Goal: Contribute content

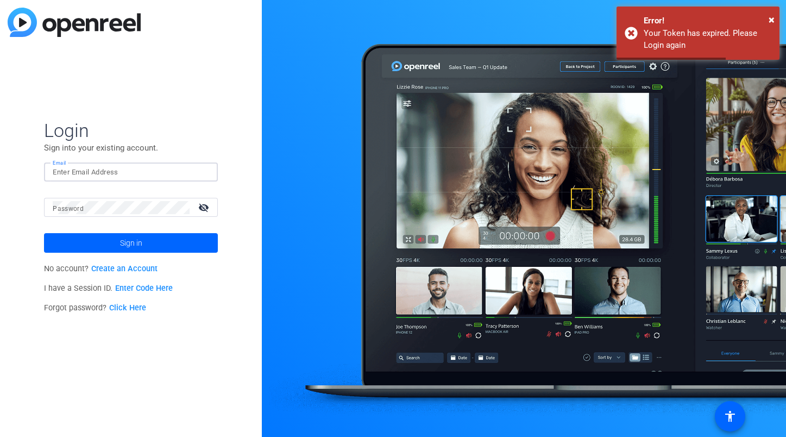
type input "[PERSON_NAME][EMAIL_ADDRESS][DOMAIN_NAME]"
click at [132, 243] on span "Sign in" at bounding box center [131, 242] width 22 height 27
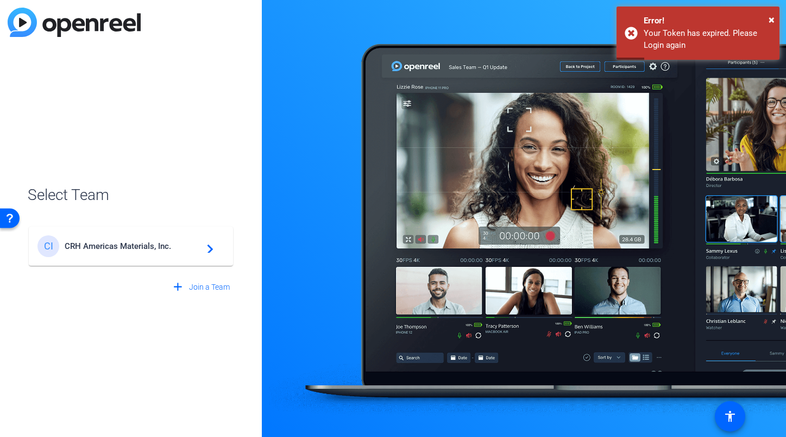
click at [131, 242] on span "CRH Americas Materials, Inc." at bounding box center [133, 246] width 136 height 10
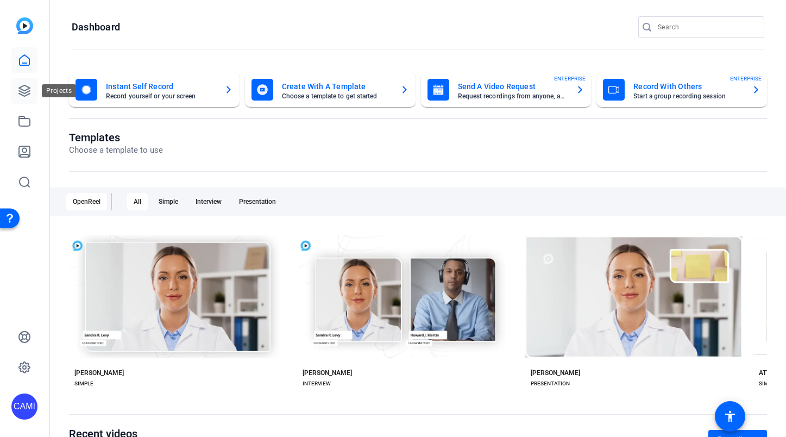
click at [27, 86] on icon at bounding box center [24, 90] width 11 height 11
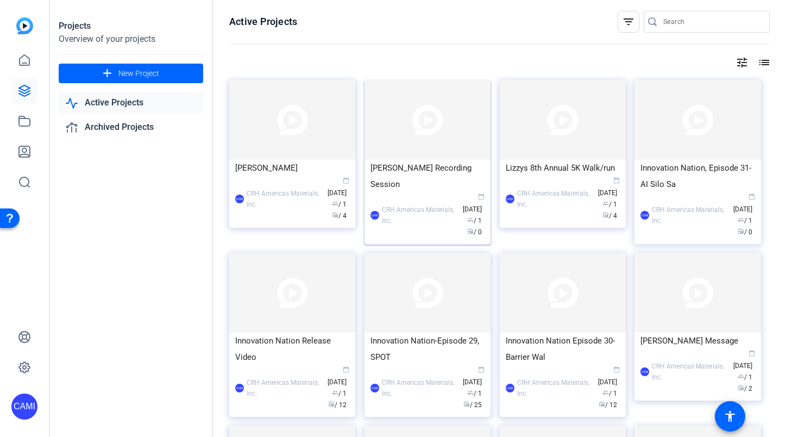
click at [415, 192] on div "CAMI CRH Americas Materials, Inc. calendar_today [DATE] group / 1 radio / 0" at bounding box center [428, 215] width 114 height 46
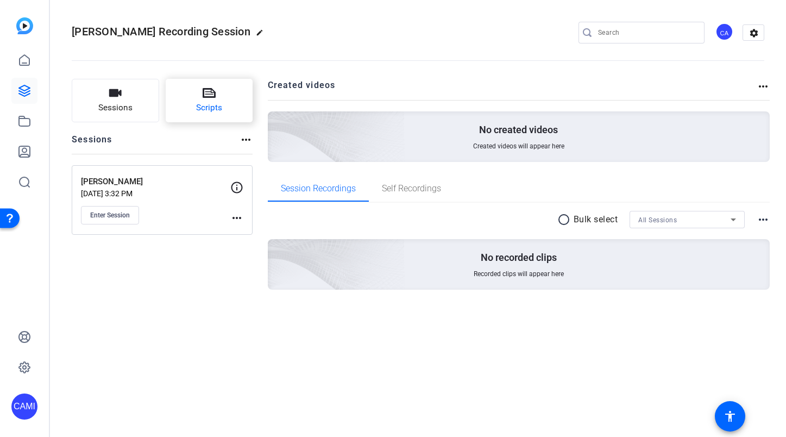
click at [217, 106] on span "Scripts" at bounding box center [209, 108] width 26 height 12
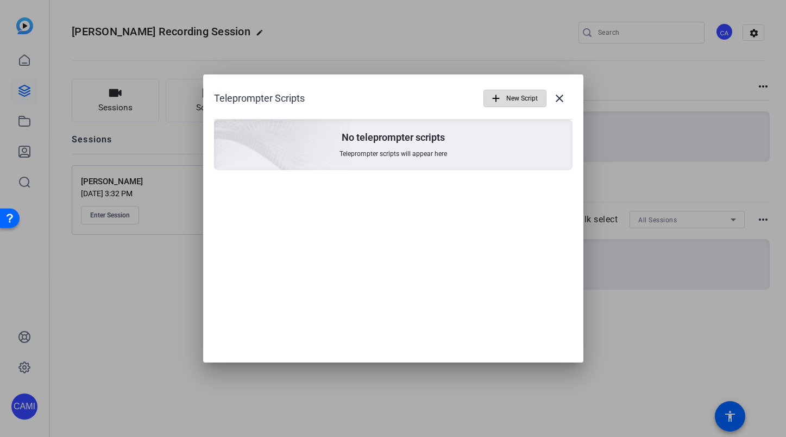
click at [518, 97] on span "New Script" at bounding box center [522, 98] width 32 height 21
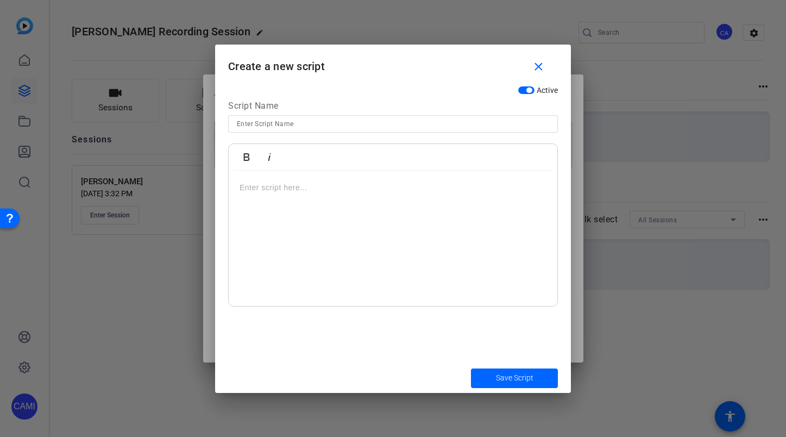
click at [268, 123] on input at bounding box center [393, 123] width 312 height 13
paste input "Inclusion & Engagement Council Video Script"
type input "Inclusion & Engagement Council Video Script"
click at [261, 184] on p at bounding box center [393, 187] width 307 height 12
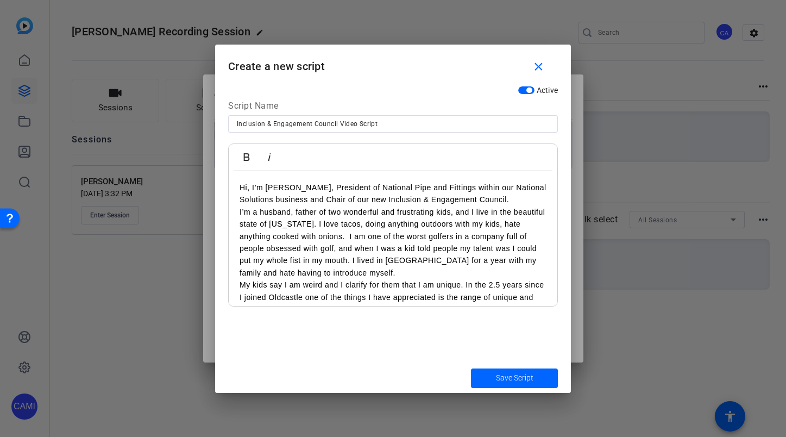
click at [351, 269] on p "I’m a husband, father of two wonderful and frustrating kids, and I live in the …" at bounding box center [393, 242] width 307 height 73
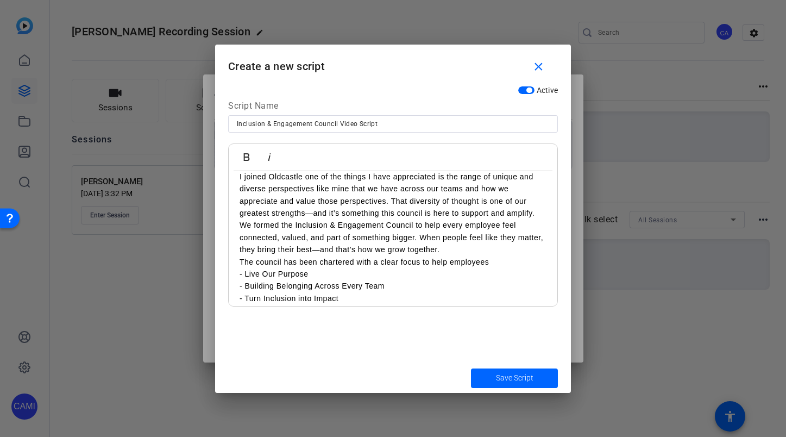
scroll to position [133, 0]
click at [447, 246] on p "We formed the Inclusion & Engagement Council to help every employee feel connec…" at bounding box center [393, 237] width 307 height 36
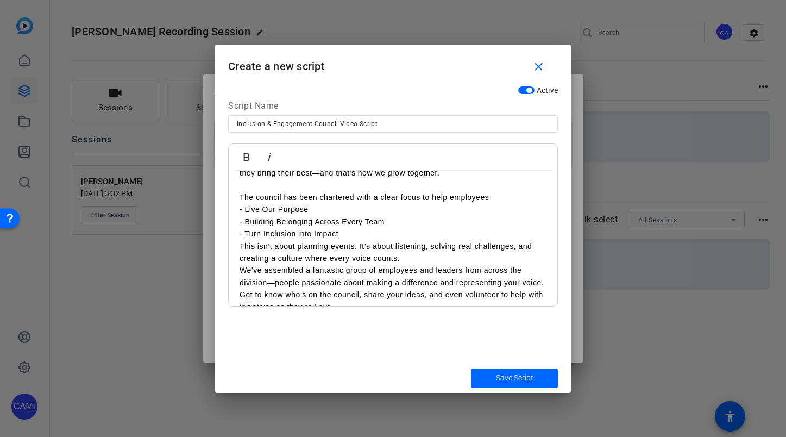
scroll to position [217, 0]
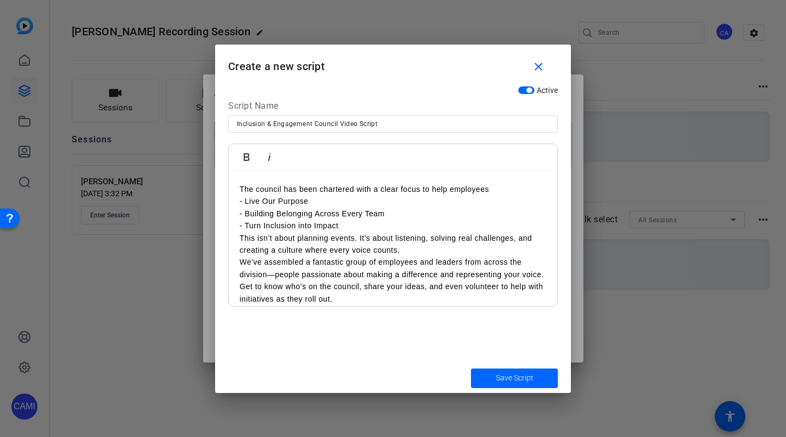
click at [408, 242] on p "This isn’t about planning events. It’s about listening, solving real challenges…" at bounding box center [393, 244] width 307 height 24
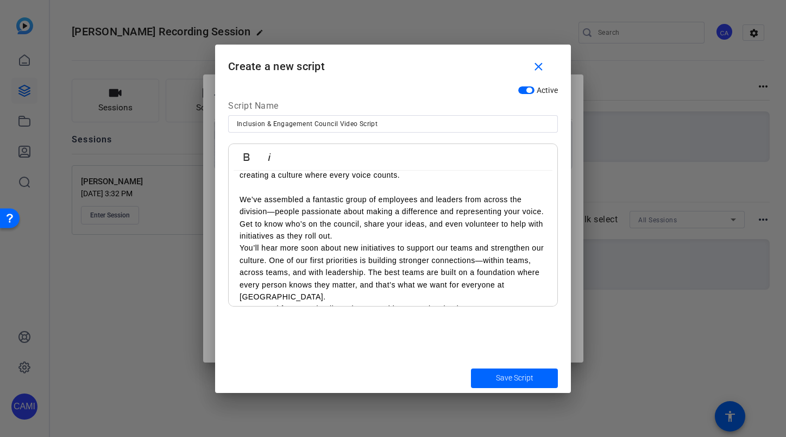
scroll to position [0, 0]
click at [353, 231] on p "We’ve assembled a fantastic group of employees and leaders from across the divi…" at bounding box center [393, 217] width 307 height 49
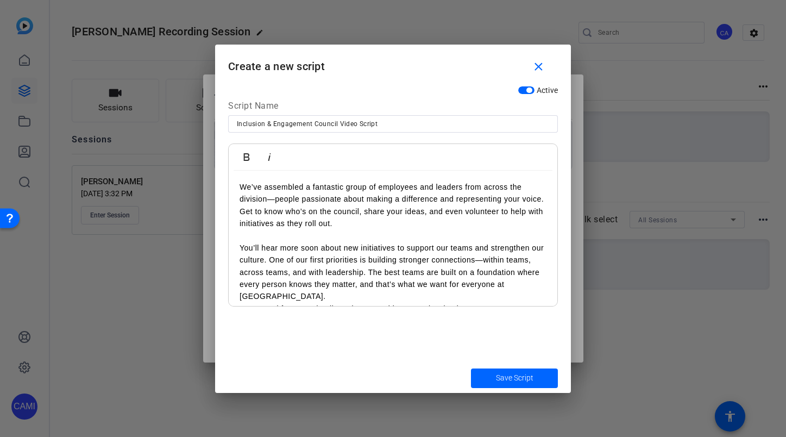
scroll to position [304, 0]
click at [545, 277] on p "You’ll hear more soon about new initiatives to support our teams and strengthen…" at bounding box center [393, 272] width 307 height 61
click at [520, 378] on span "Save Script" at bounding box center [514, 377] width 37 height 11
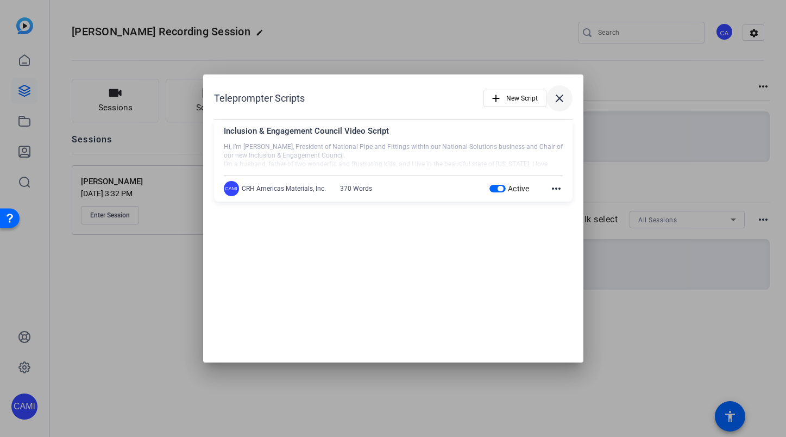
click at [556, 99] on mat-icon "close" at bounding box center [559, 98] width 13 height 13
